Goal: Check status: Check status

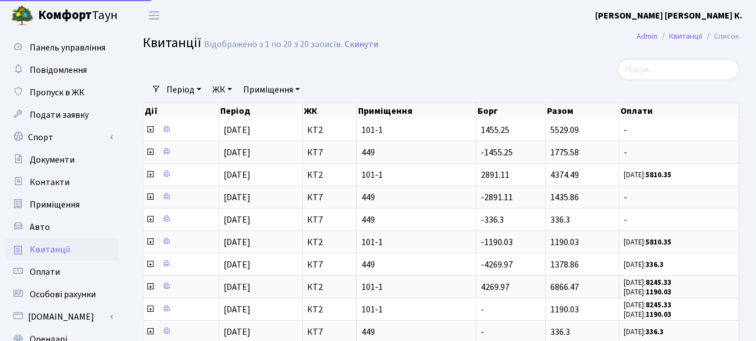
select select "25"
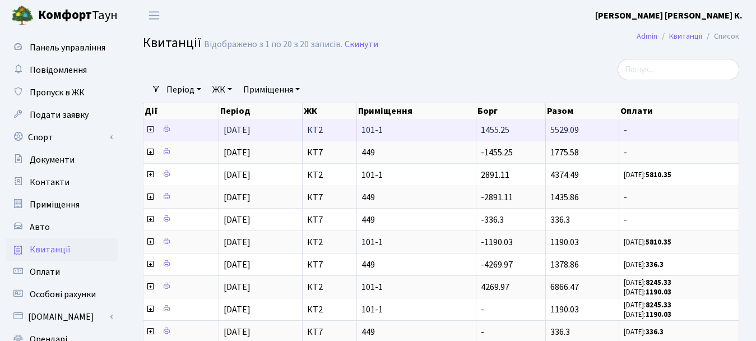
click at [386, 131] on span "101-1" at bounding box center [417, 130] width 110 height 9
click at [163, 129] on icon at bounding box center [167, 129] width 8 height 8
click at [166, 131] on icon at bounding box center [167, 129] width 8 height 8
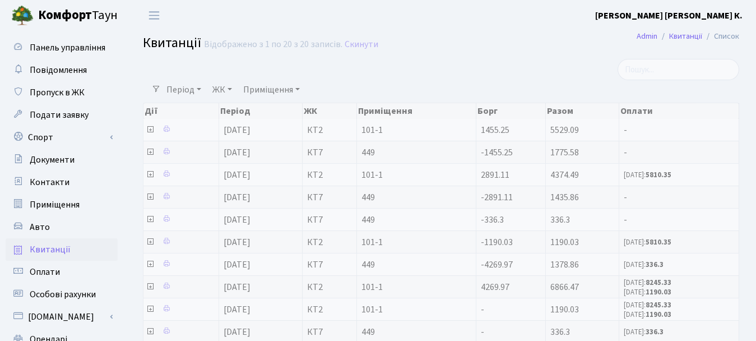
select select "25"
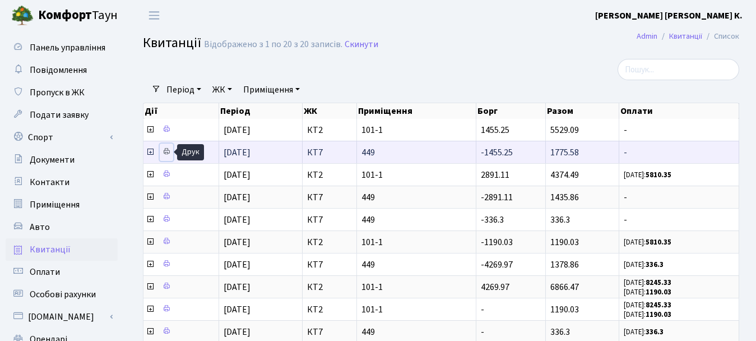
click at [168, 157] on link at bounding box center [166, 152] width 13 height 17
